Goal: Task Accomplishment & Management: Manage account settings

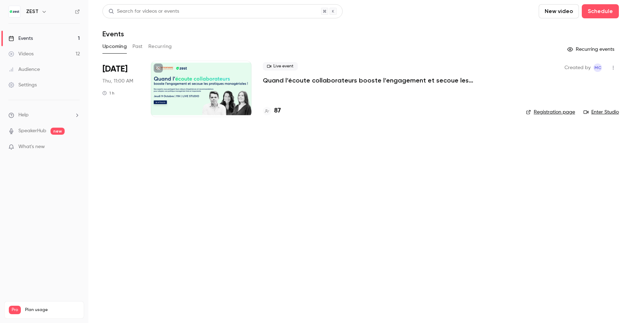
click at [313, 79] on p "Quand l’écoute collaborateurs booste l’engagement et secoue les pratiques manag…" at bounding box center [369, 80] width 212 height 8
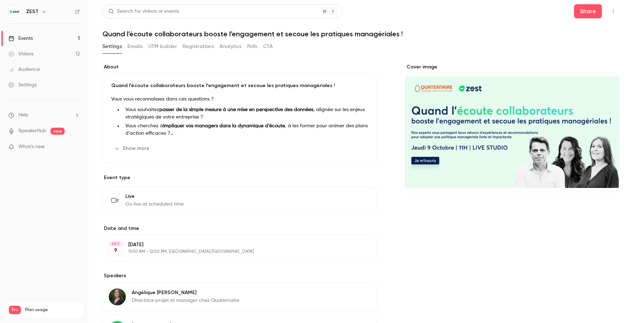
click at [614, 12] on icon "button" at bounding box center [613, 11] width 6 height 5
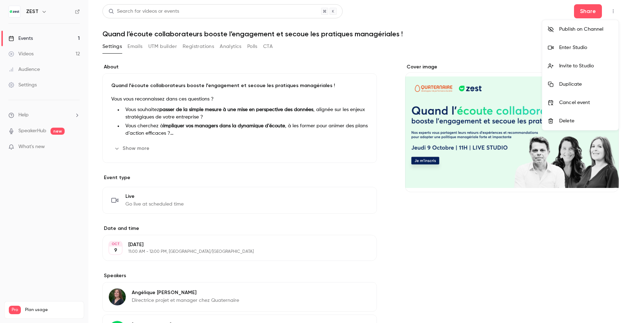
click at [582, 59] on li "Invite to Studio" at bounding box center [580, 66] width 76 height 18
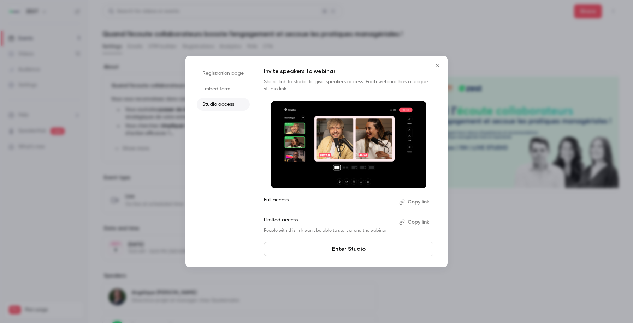
click at [417, 204] on button "Copy link" at bounding box center [414, 202] width 37 height 11
click at [239, 71] on li "Registration page" at bounding box center [223, 73] width 53 height 13
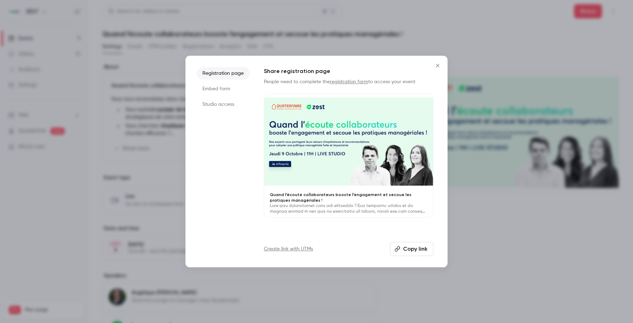
click at [415, 250] on button "Copy link" at bounding box center [411, 249] width 43 height 14
click at [533, 113] on div at bounding box center [316, 161] width 633 height 323
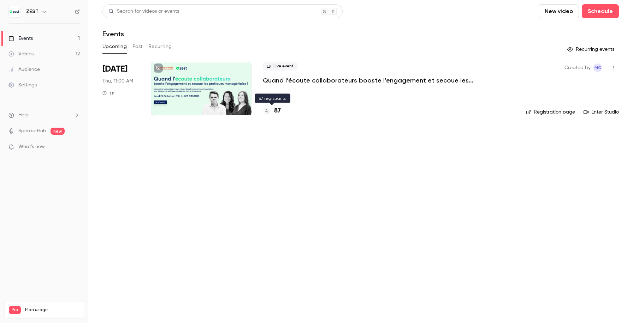
click at [280, 113] on h4 "87" at bounding box center [277, 111] width 7 height 10
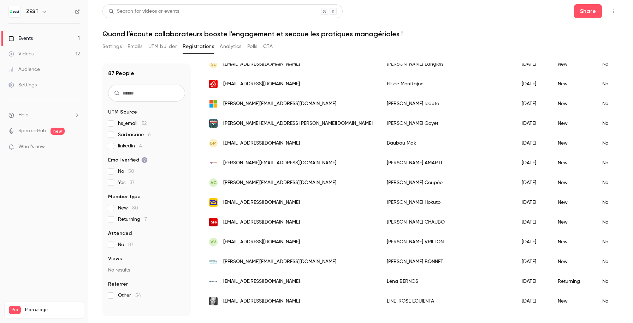
scroll to position [242, 0]
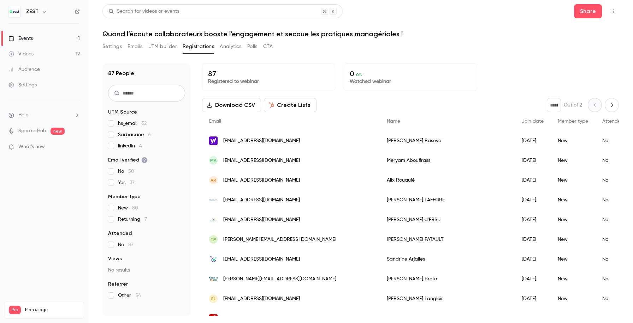
scroll to position [242, 0]
